Goal: Task Accomplishment & Management: Use online tool/utility

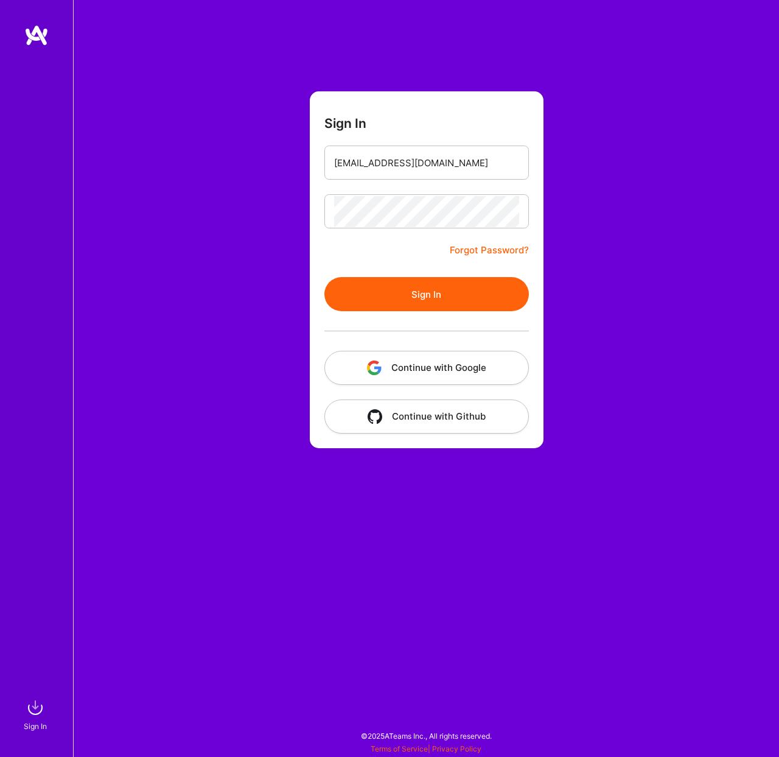
click at [464, 300] on button "Sign In" at bounding box center [427, 294] width 205 height 34
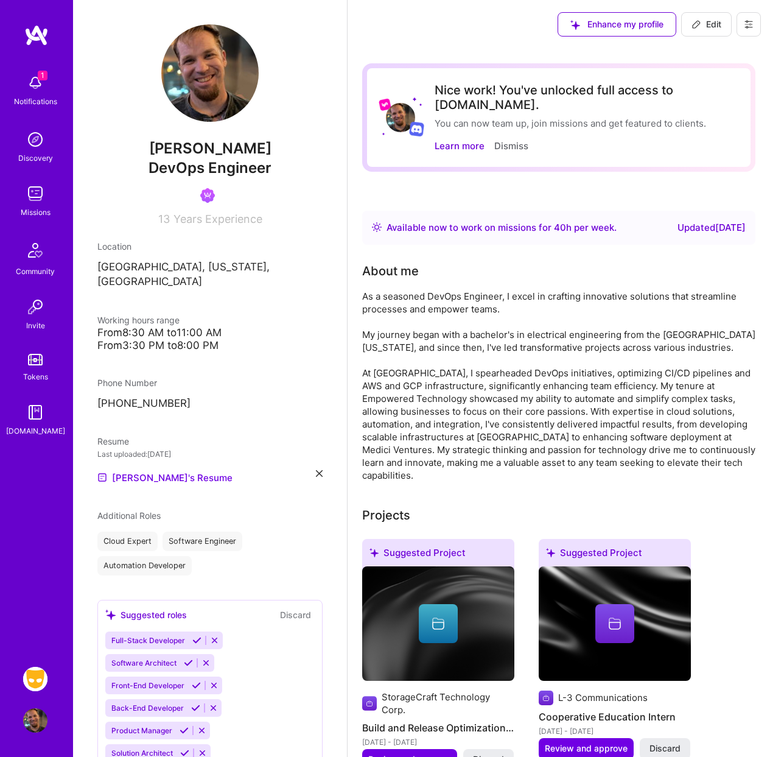
click at [30, 681] on img at bounding box center [35, 679] width 24 height 24
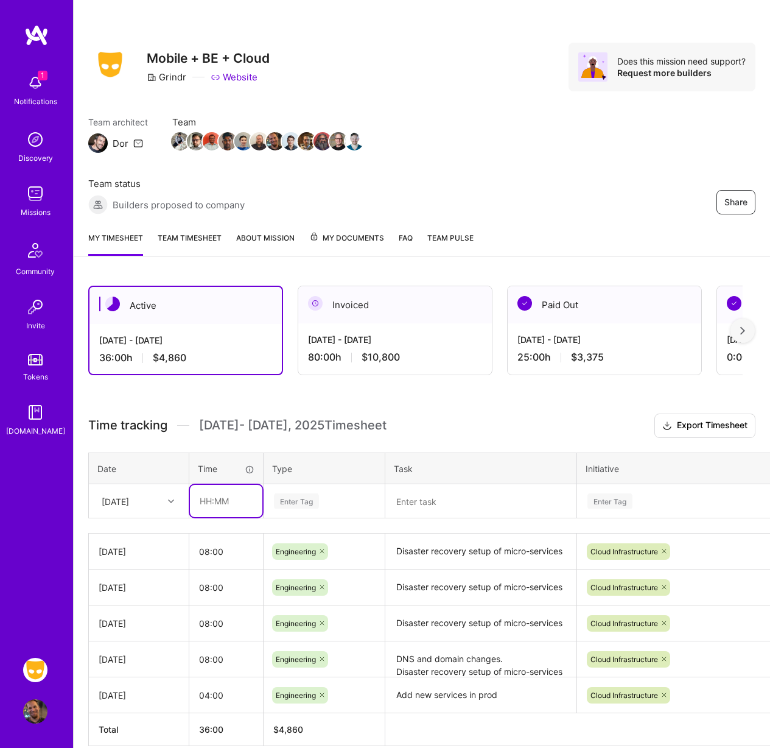
click at [219, 510] on input "text" at bounding box center [226, 501] width 72 height 32
type input "08:00"
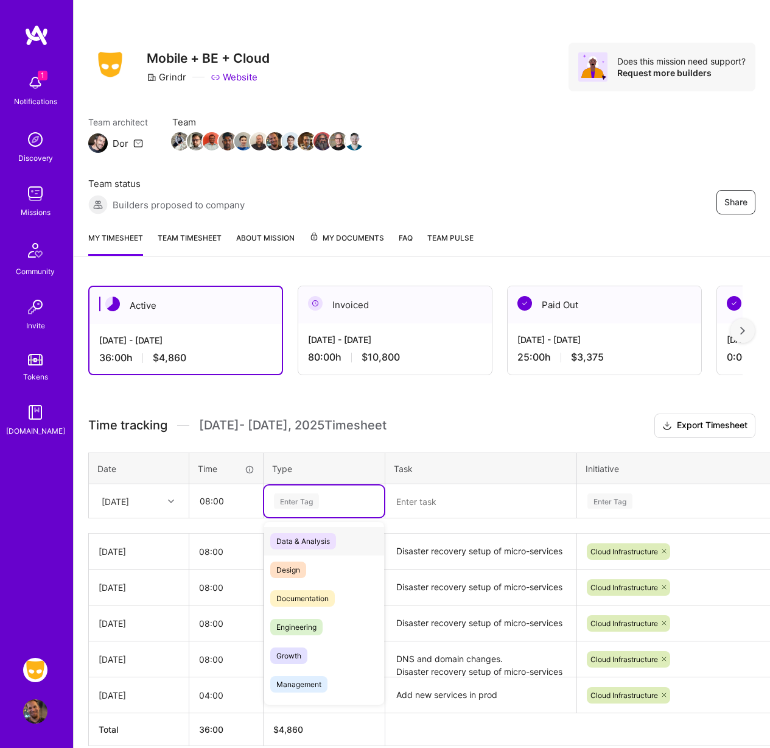
click at [300, 491] on div "Enter Tag" at bounding box center [324, 501] width 120 height 32
click at [303, 637] on div "Engineering" at bounding box center [324, 626] width 120 height 29
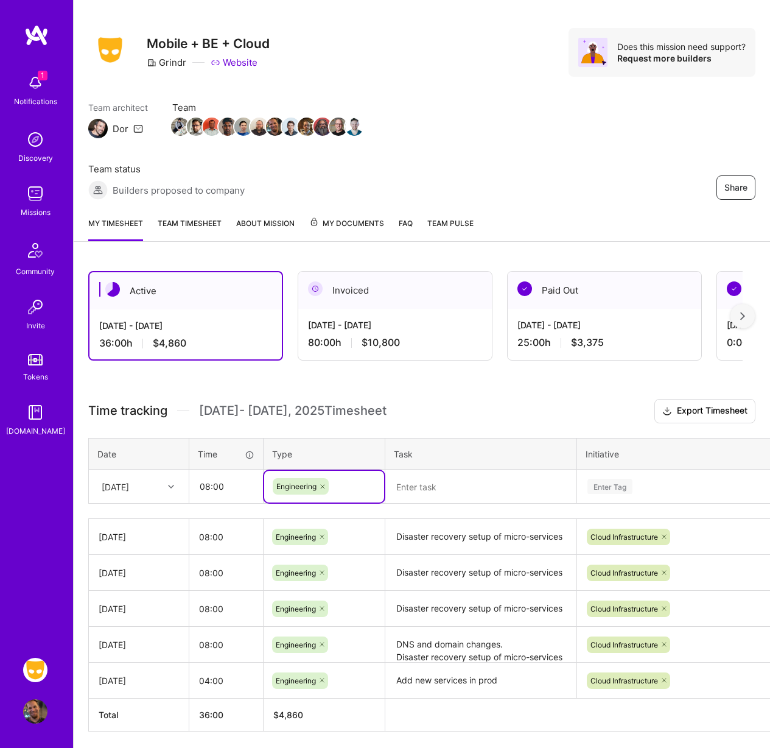
click at [627, 490] on div "Enter Tag" at bounding box center [689, 487] width 223 height 32
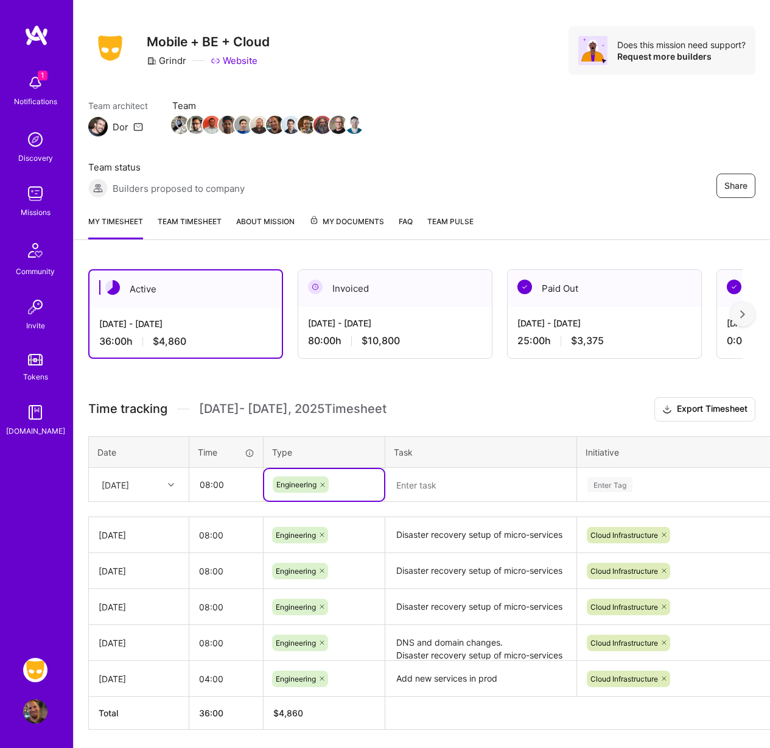
scroll to position [19, 0]
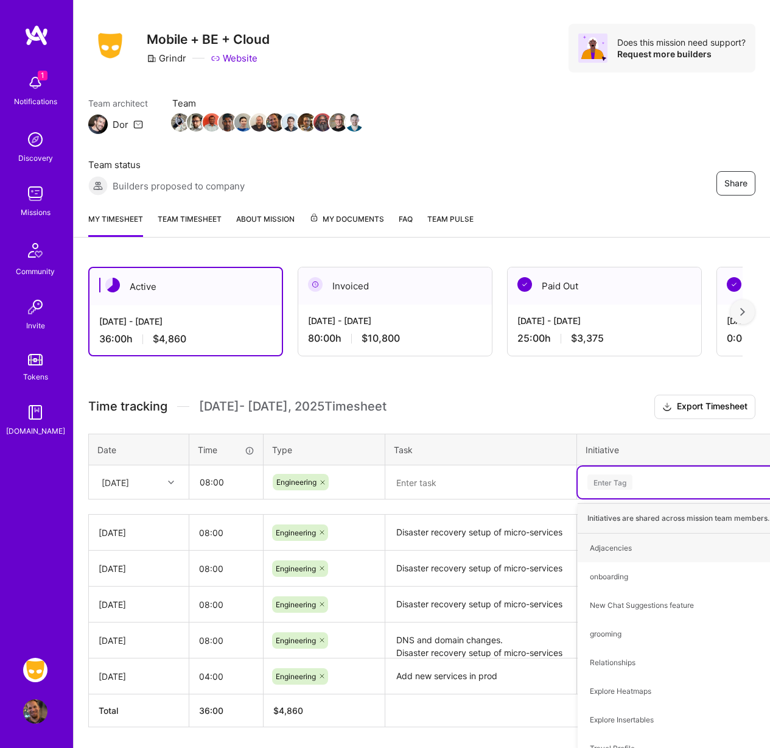
type input "c"
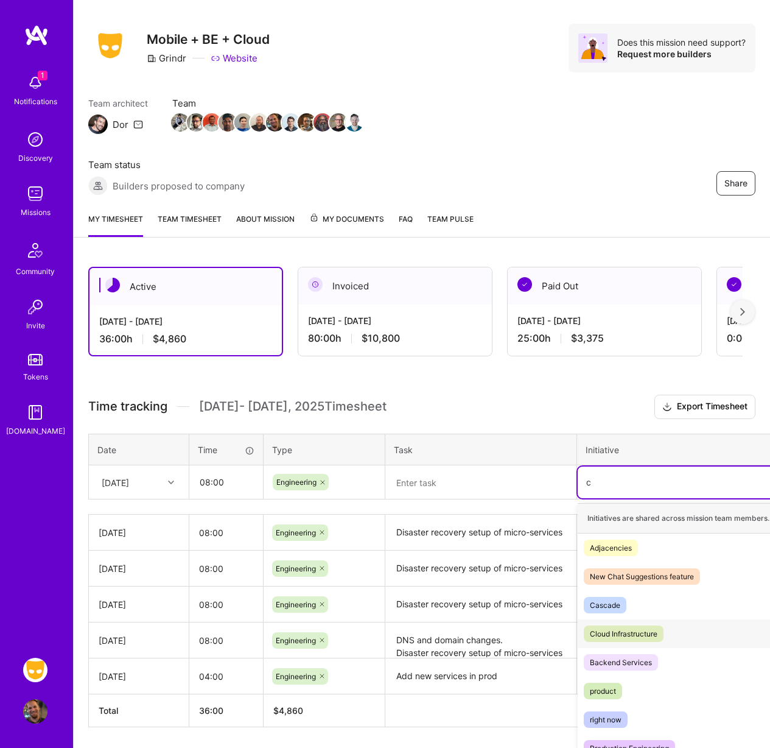
click at [660, 639] on span "Cloud Infrastructure" at bounding box center [624, 633] width 80 height 16
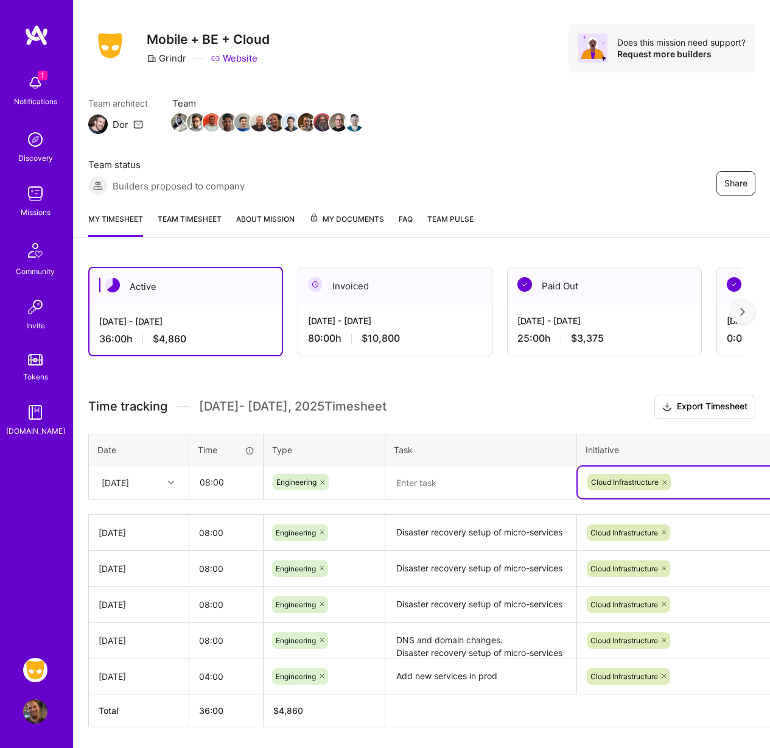
click at [514, 532] on textarea "Disaster recovery setup of micro-services" at bounding box center [481, 532] width 189 height 33
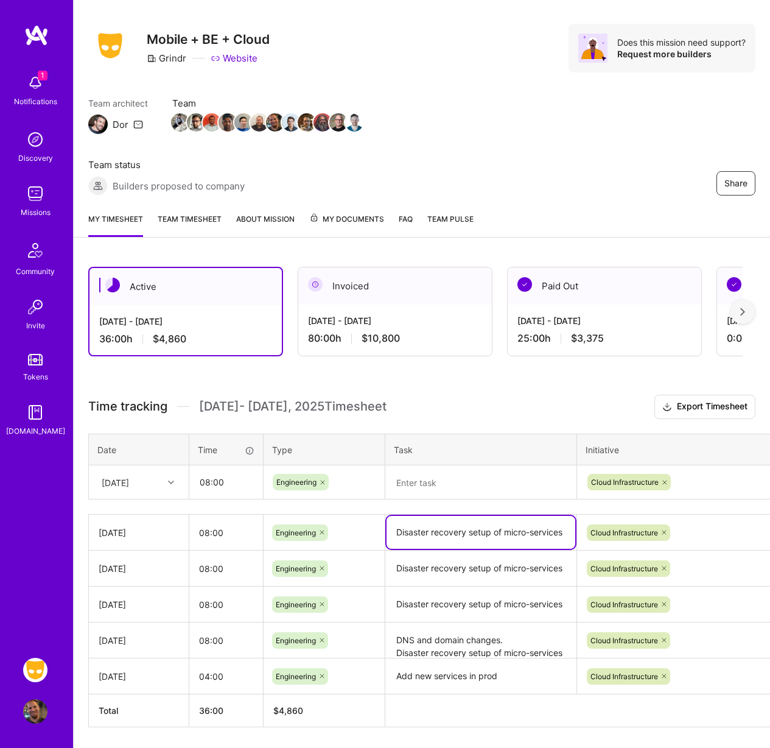
drag, startPoint x: 564, startPoint y: 531, endPoint x: 393, endPoint y: 531, distance: 171.7
click at [393, 531] on textarea "Disaster recovery setup of micro-services" at bounding box center [481, 532] width 189 height 33
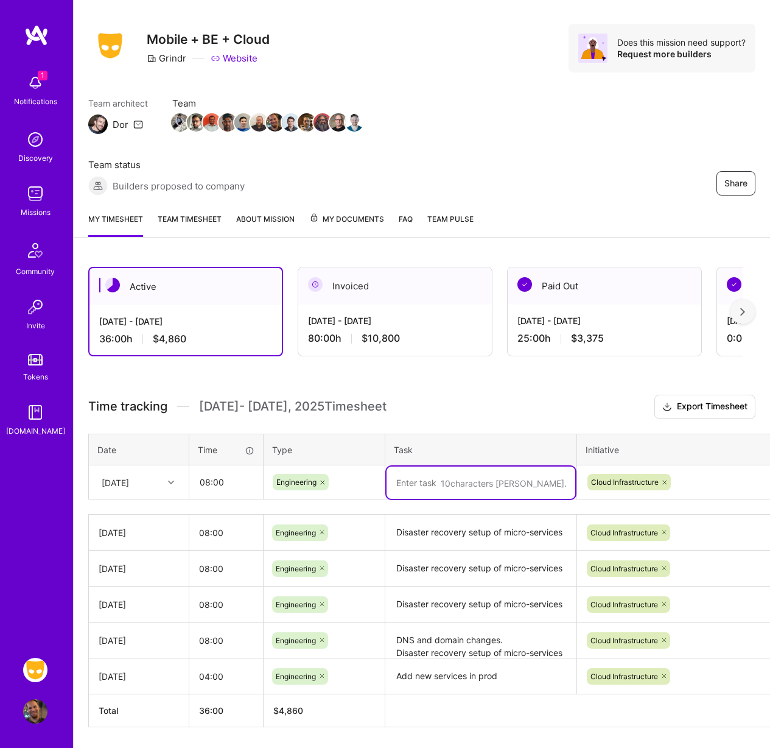
click at [403, 481] on textarea at bounding box center [481, 482] width 189 height 32
paste textarea "Disaster recovery setup of micro-services"
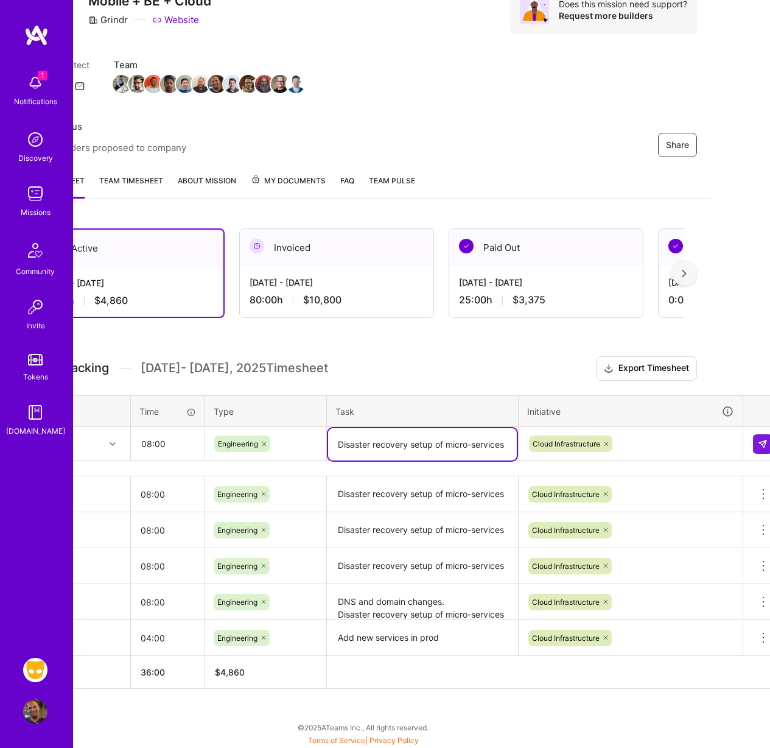
scroll to position [57, 72]
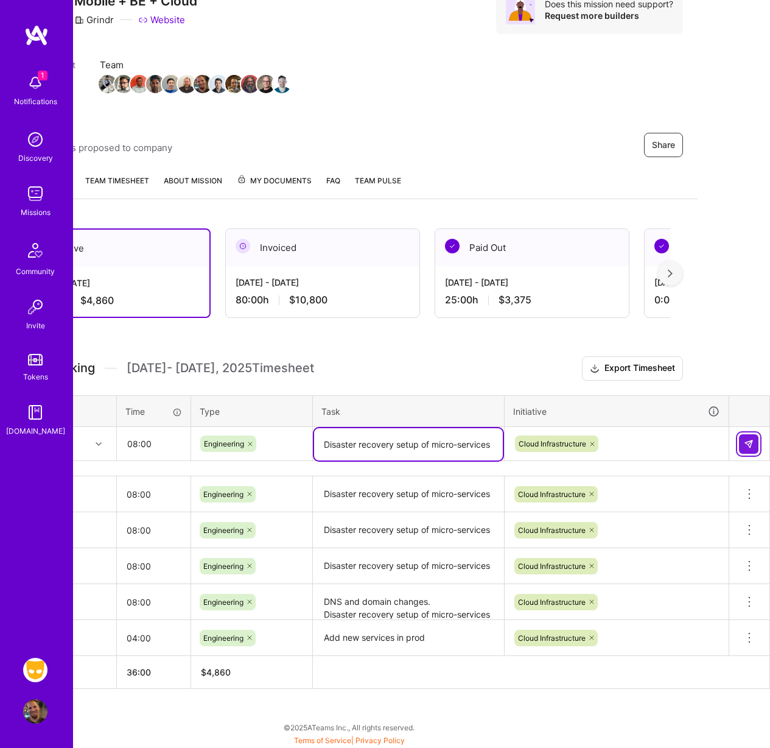
type textarea "Disaster recovery setup of micro-services"
click at [743, 444] on button at bounding box center [748, 443] width 19 height 19
